Goal: Transaction & Acquisition: Purchase product/service

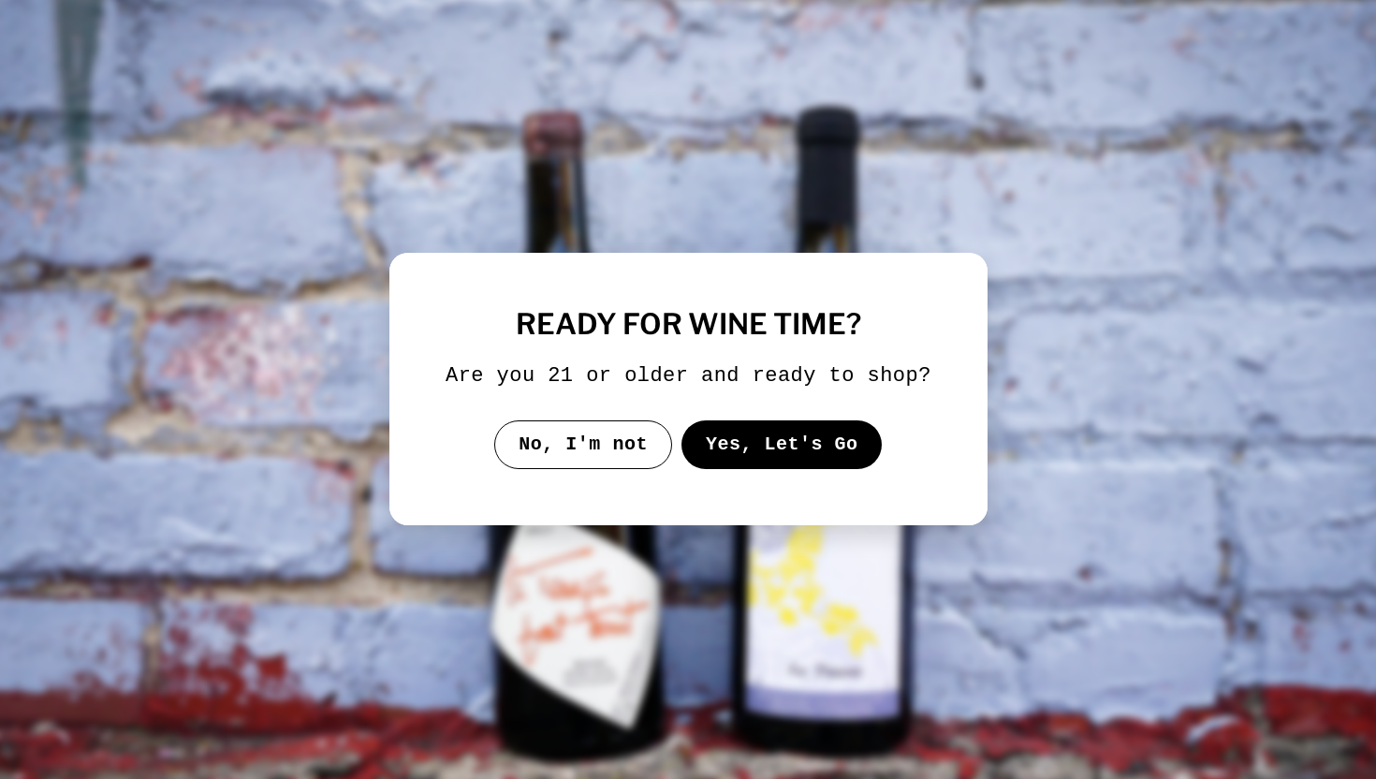
click at [746, 463] on button "Yes, Let's Go" at bounding box center [781, 444] width 201 height 49
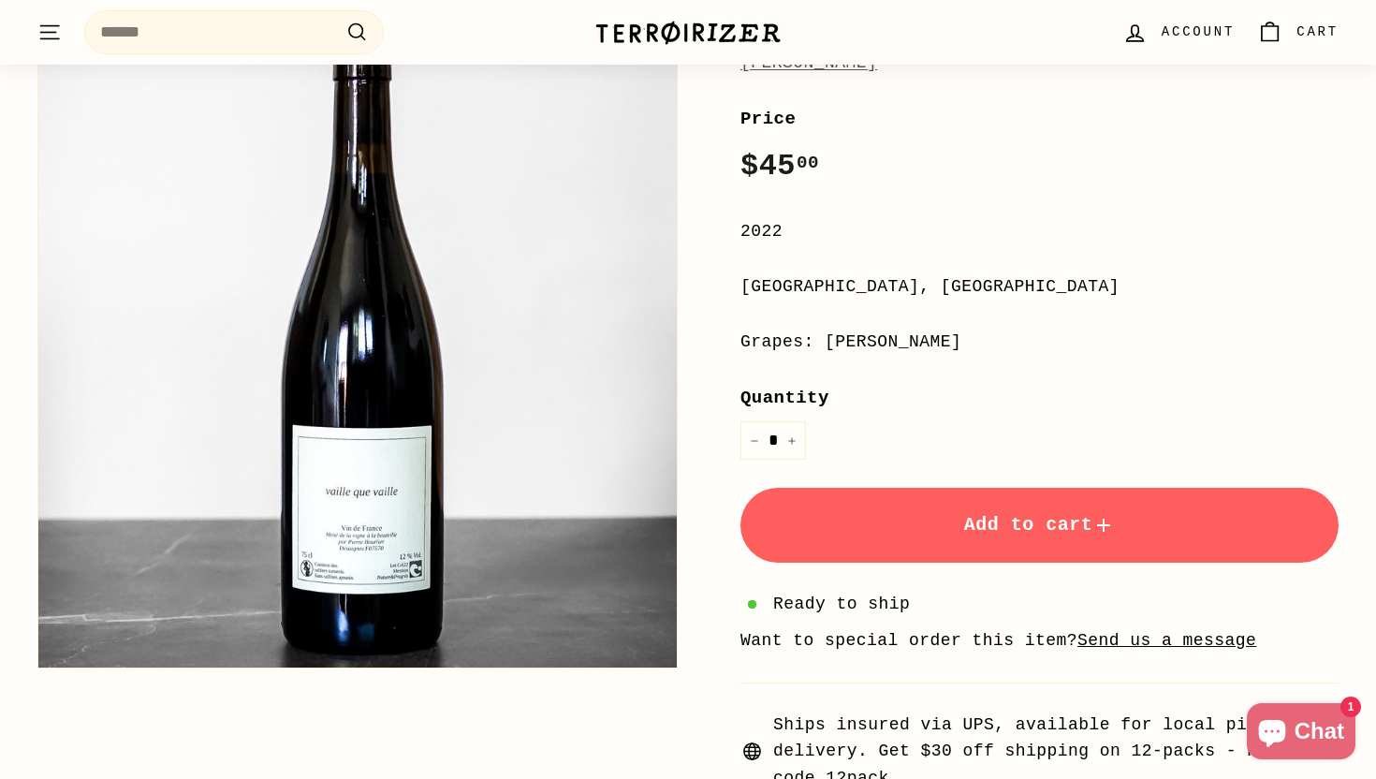
scroll to position [264, 0]
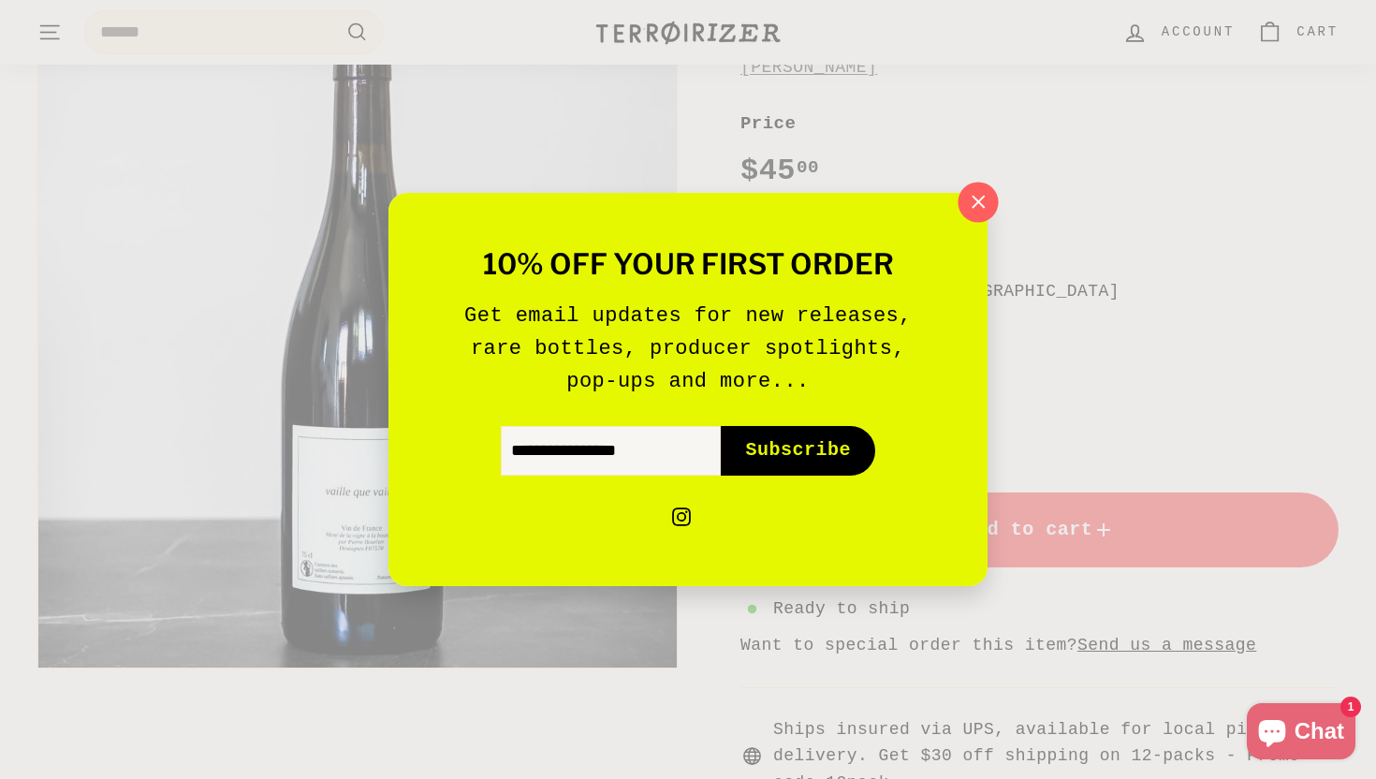
click at [974, 200] on icon "button" at bounding box center [978, 202] width 28 height 28
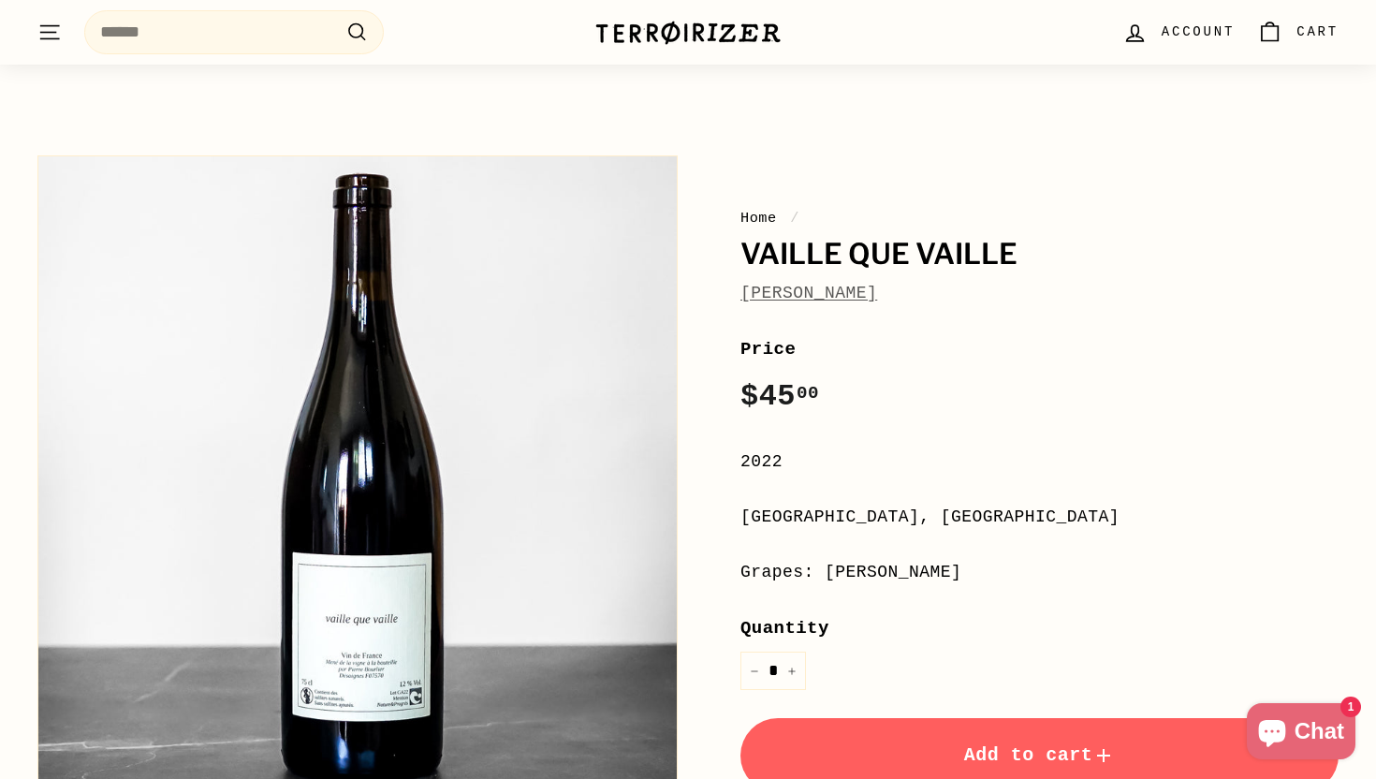
scroll to position [33, 0]
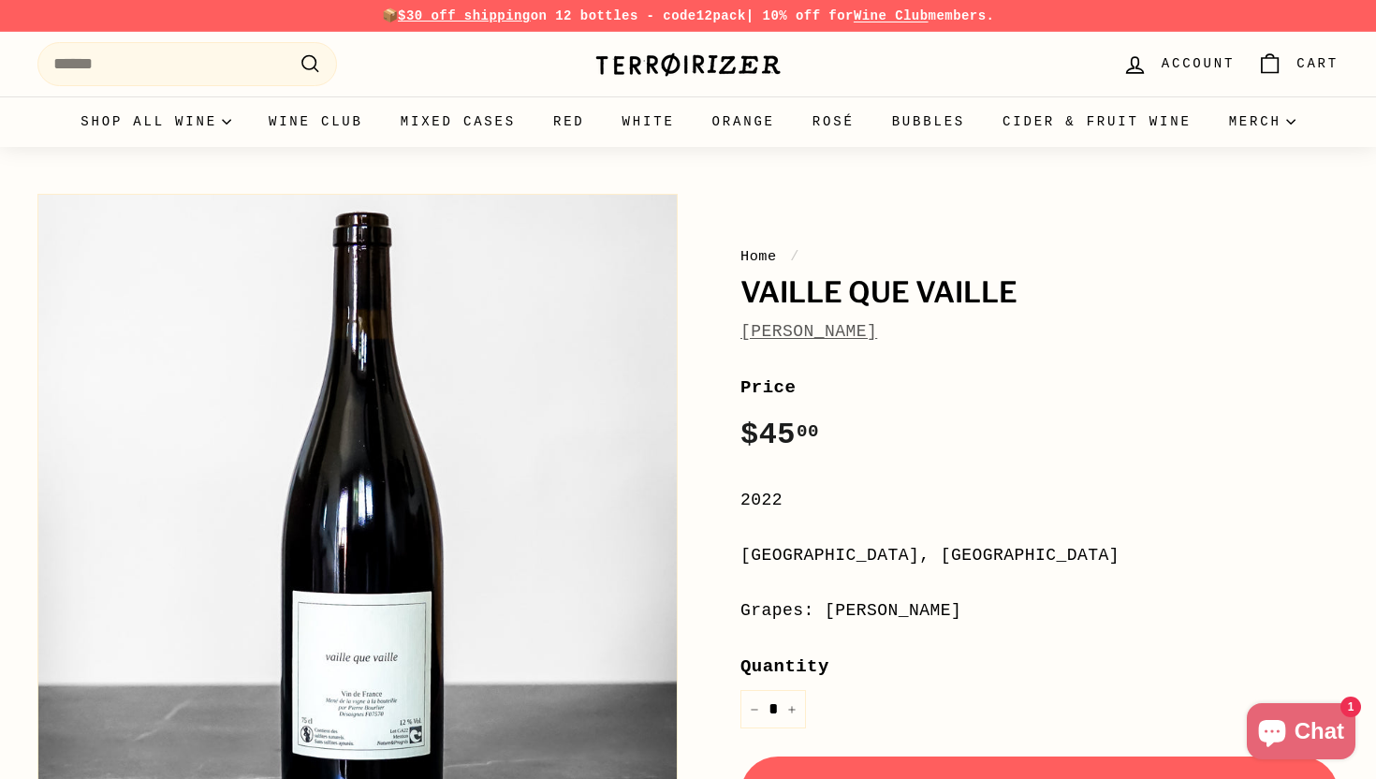
scroll to position [1, 0]
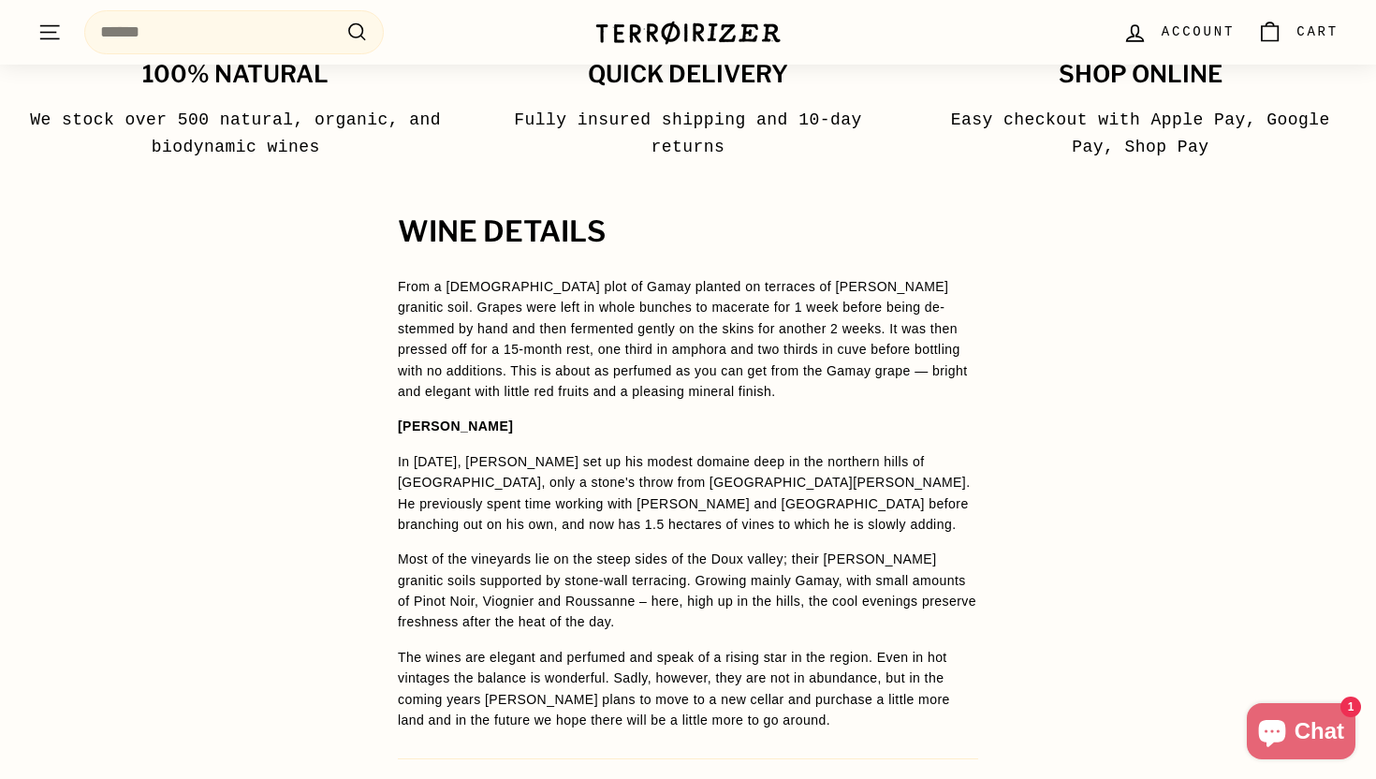
scroll to position [1186, 0]
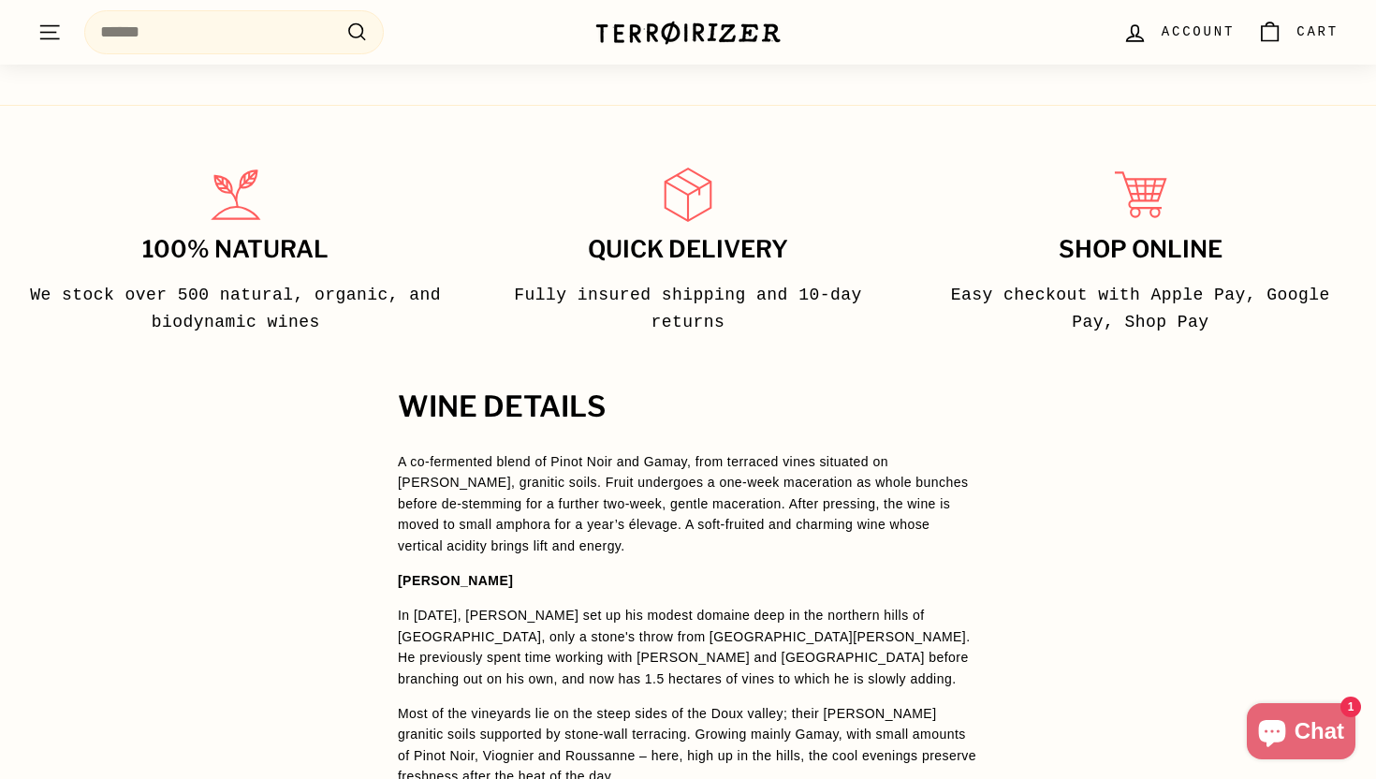
scroll to position [881, 0]
